Goal: Information Seeking & Learning: Learn about a topic

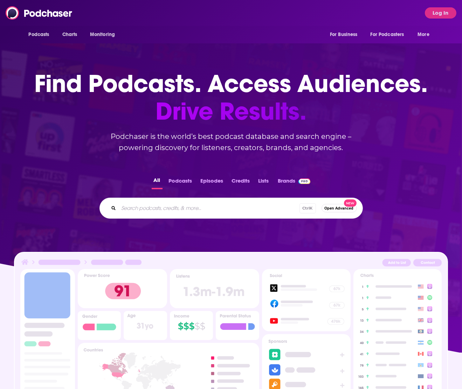
click at [443, 10] on button "Log In" at bounding box center [441, 12] width 32 height 11
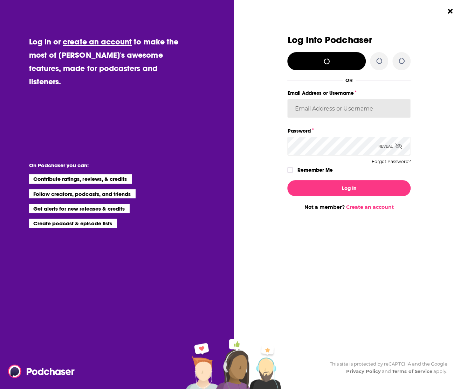
type input "evankrask"
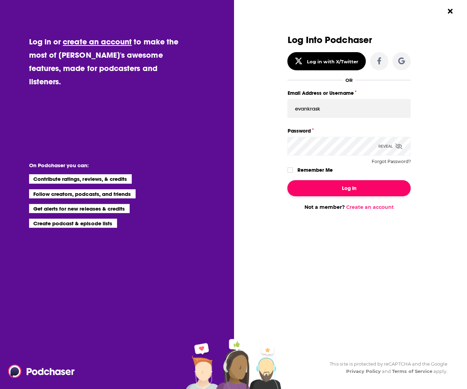
click at [349, 189] on button "Log In" at bounding box center [348, 188] width 123 height 16
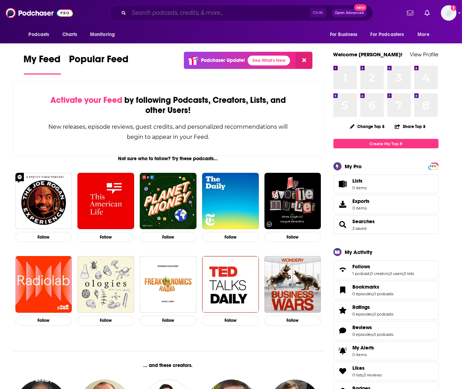
click at [173, 14] on input "Search podcasts, credits, & more..." at bounding box center [219, 12] width 181 height 11
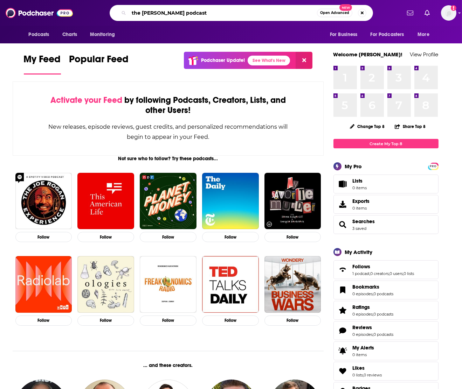
type input "the [PERSON_NAME] podcast"
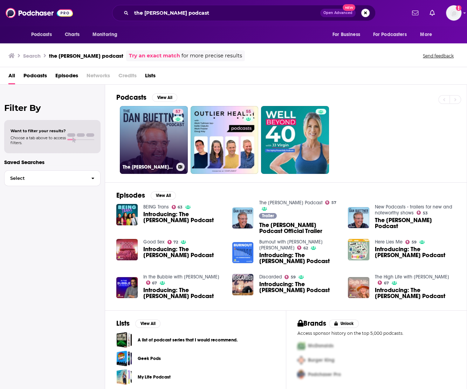
click at [131, 123] on link "57 The [PERSON_NAME] Podcast" at bounding box center [154, 140] width 68 height 68
